Goal: Information Seeking & Learning: Find specific fact

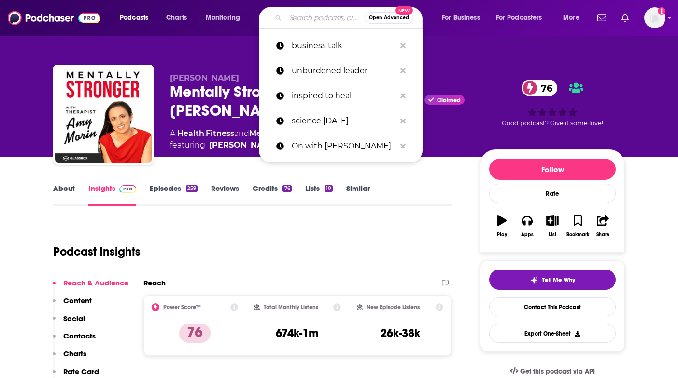
click at [295, 17] on input "Search podcasts, credits, & more..." at bounding box center [324, 17] width 79 height 15
paste input "Good Life Project"
type input "Good Life Project"
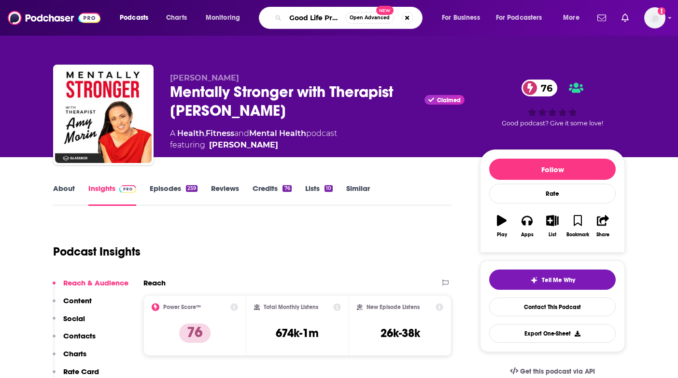
scroll to position [0, 10]
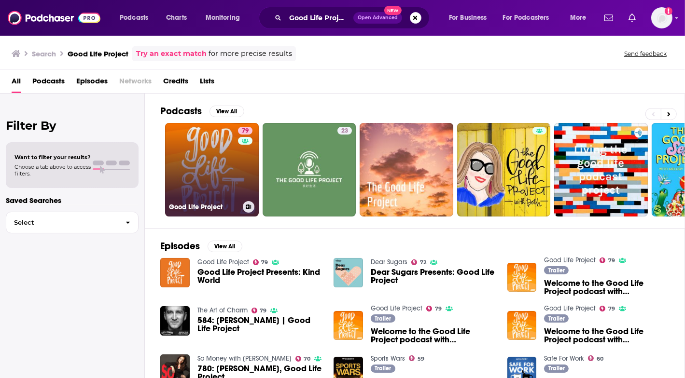
click at [218, 169] on link "79 Good Life Project" at bounding box center [212, 170] width 94 height 94
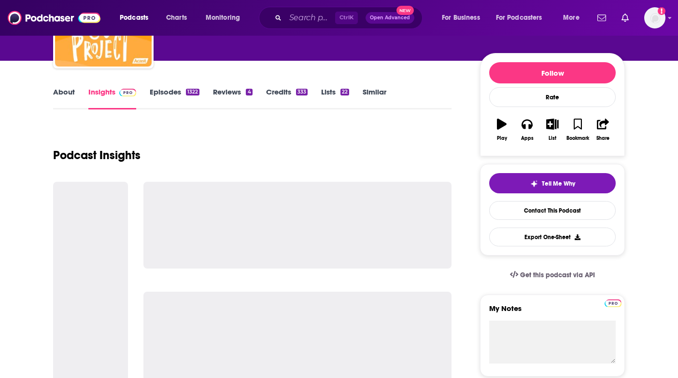
scroll to position [48, 0]
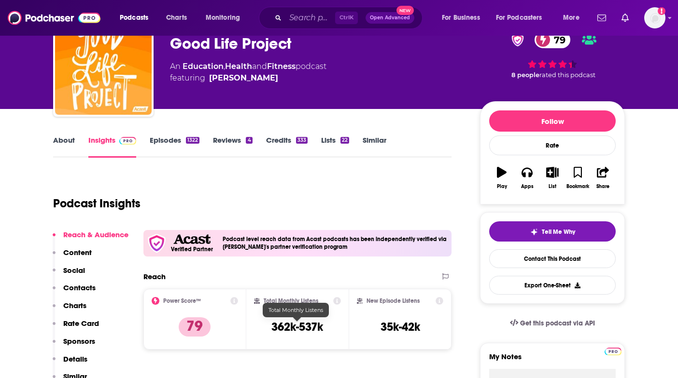
click at [276, 324] on h3 "362k-537k" at bounding box center [297, 327] width 52 height 14
drag, startPoint x: 276, startPoint y: 324, endPoint x: 319, endPoint y: 323, distance: 43.9
click at [319, 323] on h3 "362k-537k" at bounding box center [297, 327] width 52 height 14
copy h3 "362k-537k"
click at [382, 180] on div "Podcast Insights" at bounding box center [248, 197] width 390 height 49
